Goal: Task Accomplishment & Management: Use online tool/utility

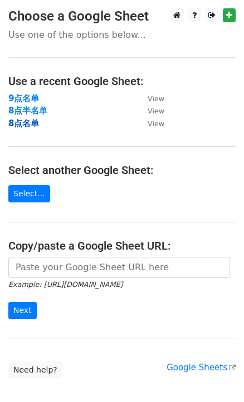
click at [24, 124] on strong "8点名单" at bounding box center [23, 124] width 31 height 10
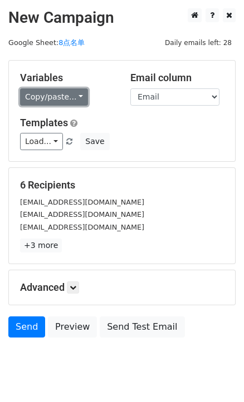
click at [72, 97] on link "Copy/paste..." at bounding box center [54, 96] width 68 height 17
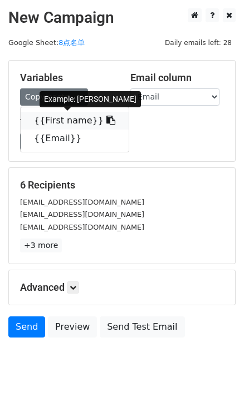
click at [104, 116] on span at bounding box center [110, 120] width 12 height 11
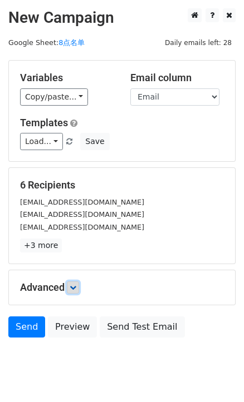
click at [76, 289] on icon at bounding box center [73, 287] width 7 height 7
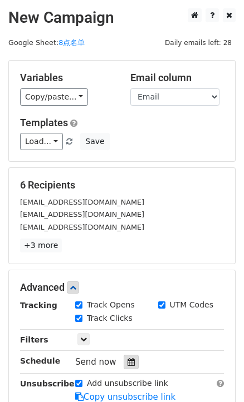
click at [132, 358] on icon at bounding box center [130, 362] width 7 height 8
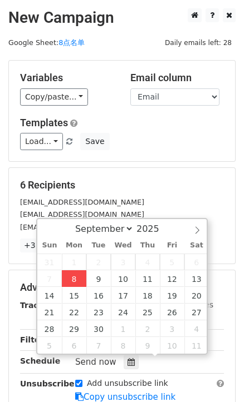
type input "2025-09-08 16:41"
type input "04"
type input "41"
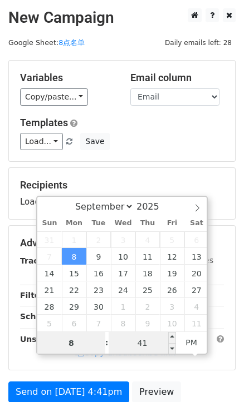
type input "8"
type input "2025-09-08 20:41"
type input "08"
click at [135, 339] on input "41" at bounding box center [143, 343] width 68 height 22
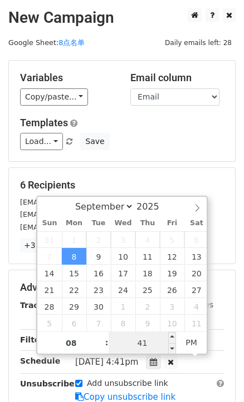
type input "0"
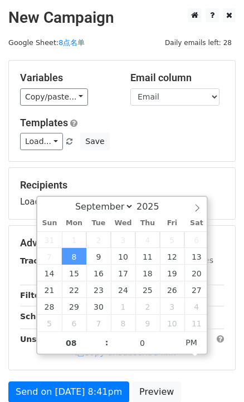
type input "2025-09-08 20:00"
click at [157, 189] on h5 "Recipients" at bounding box center [122, 185] width 204 height 12
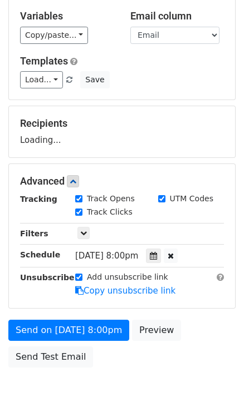
scroll to position [121, 0]
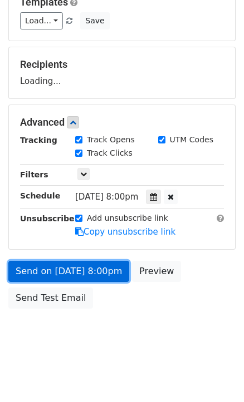
click at [96, 268] on link "Send on Sep 8 at 8:00pm" at bounding box center [68, 271] width 121 height 21
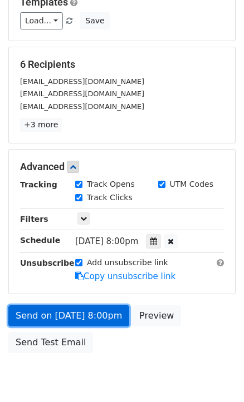
click at [84, 321] on link "Send on Sep 8 at 8:00pm" at bounding box center [68, 316] width 121 height 21
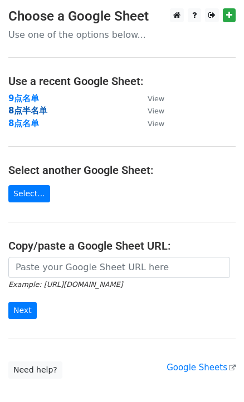
click at [12, 109] on strong "8点半名单" at bounding box center [27, 111] width 39 height 10
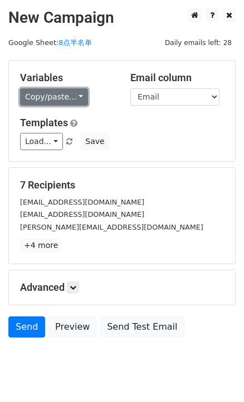
click at [75, 92] on link "Copy/paste..." at bounding box center [54, 96] width 68 height 17
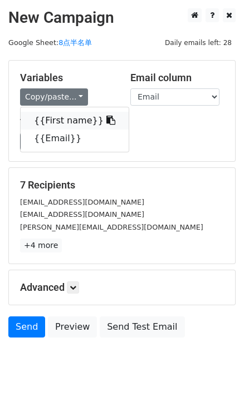
click at [104, 115] on span at bounding box center [110, 120] width 12 height 11
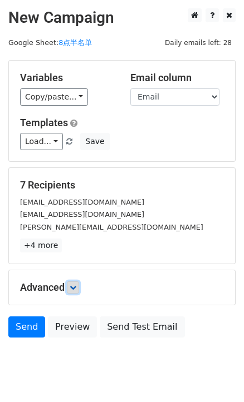
click at [76, 284] on icon at bounding box center [73, 287] width 7 height 7
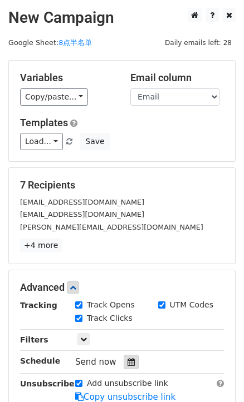
click at [127, 359] on icon at bounding box center [130, 362] width 7 height 8
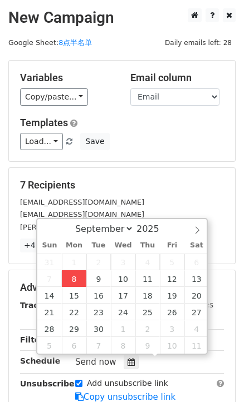
type input "2025-09-08 16:42"
type input "04"
type input "42"
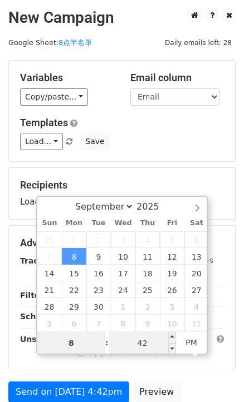
type input "8"
type input "2025-09-08 20:42"
type input "08"
click at [147, 348] on input "42" at bounding box center [143, 343] width 68 height 22
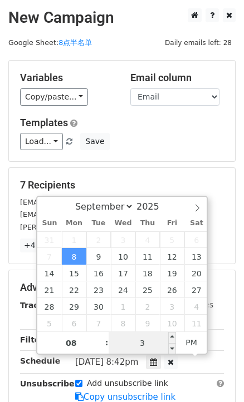
type input "30"
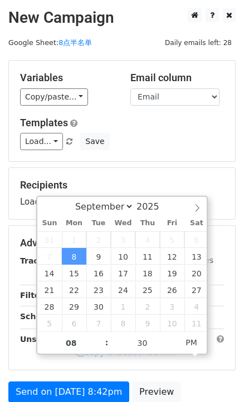
type input "2025-09-08 20:30"
click at [167, 155] on div "Variables Copy/paste... {{First name}} {{Email}} Email column First name Email …" at bounding box center [122, 111] width 226 height 101
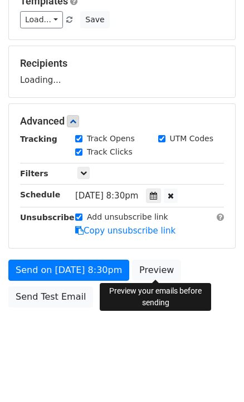
scroll to position [121, 0]
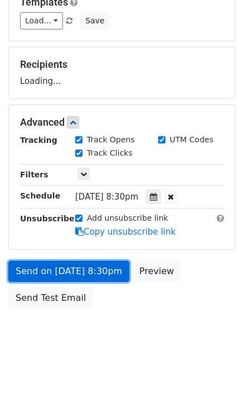
click at [93, 273] on link "Send on Sep 8 at 8:30pm" at bounding box center [68, 271] width 121 height 21
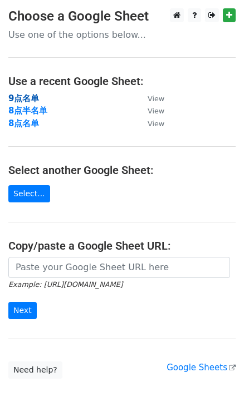
click at [33, 101] on strong "9点名单" at bounding box center [23, 98] width 31 height 10
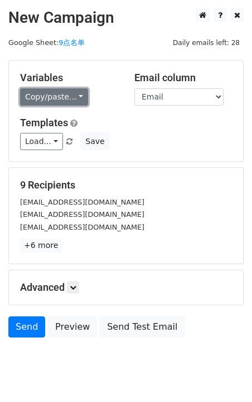
click at [78, 98] on link "Copy/paste..." at bounding box center [54, 96] width 68 height 17
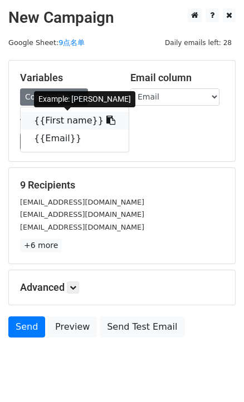
click at [106, 123] on icon at bounding box center [110, 120] width 9 height 9
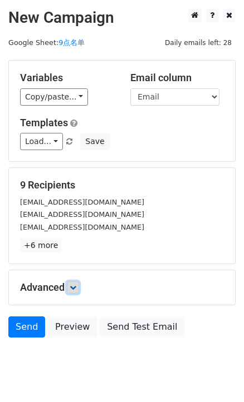
click at [75, 291] on link at bounding box center [73, 288] width 12 height 12
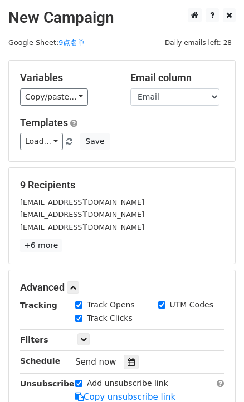
click at [124, 371] on div "Tracking Track Opens UTM Codes Track Clicks Filters Only include spreadsheet ro…" at bounding box center [122, 351] width 204 height 104
click at [131, 363] on icon at bounding box center [130, 362] width 7 height 8
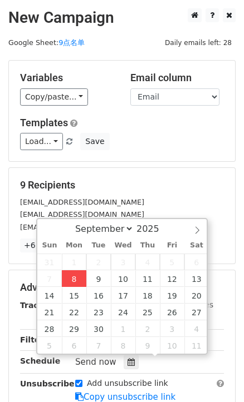
type input "[DATE] 16:43"
type input "04"
type input "43"
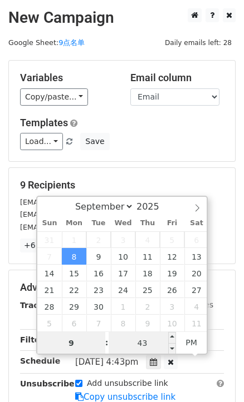
type input "9"
type input "[DATE] 21:43"
type input "09"
click at [128, 338] on input "43" at bounding box center [143, 343] width 68 height 22
type input "0"
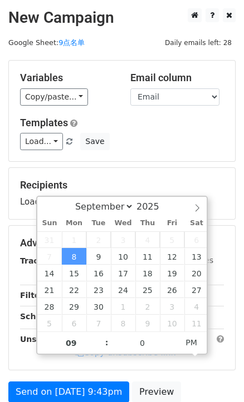
type input "[DATE] 21:00"
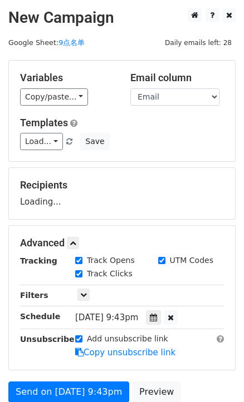
click at [150, 156] on div "Variables Copy/paste... {{First name}} {{Email}} Email column First name Email …" at bounding box center [122, 111] width 226 height 101
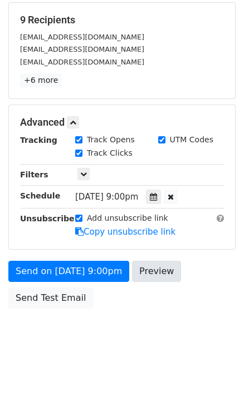
scroll to position [121, 0]
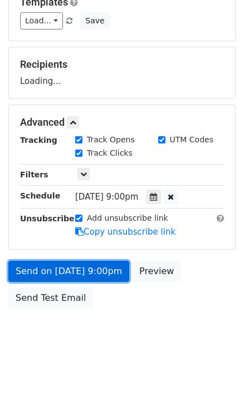
click at [105, 275] on link "Send on [DATE] 9:00pm" at bounding box center [68, 271] width 121 height 21
